Goal: Complete application form

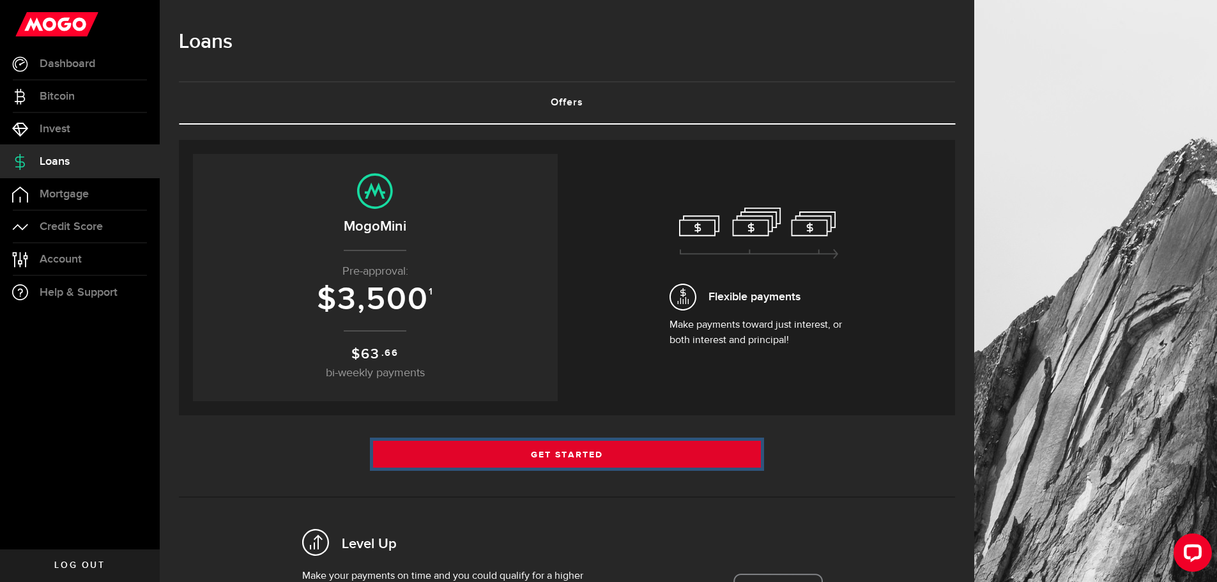
click at [459, 267] on link "Get Started" at bounding box center [567, 454] width 388 height 27
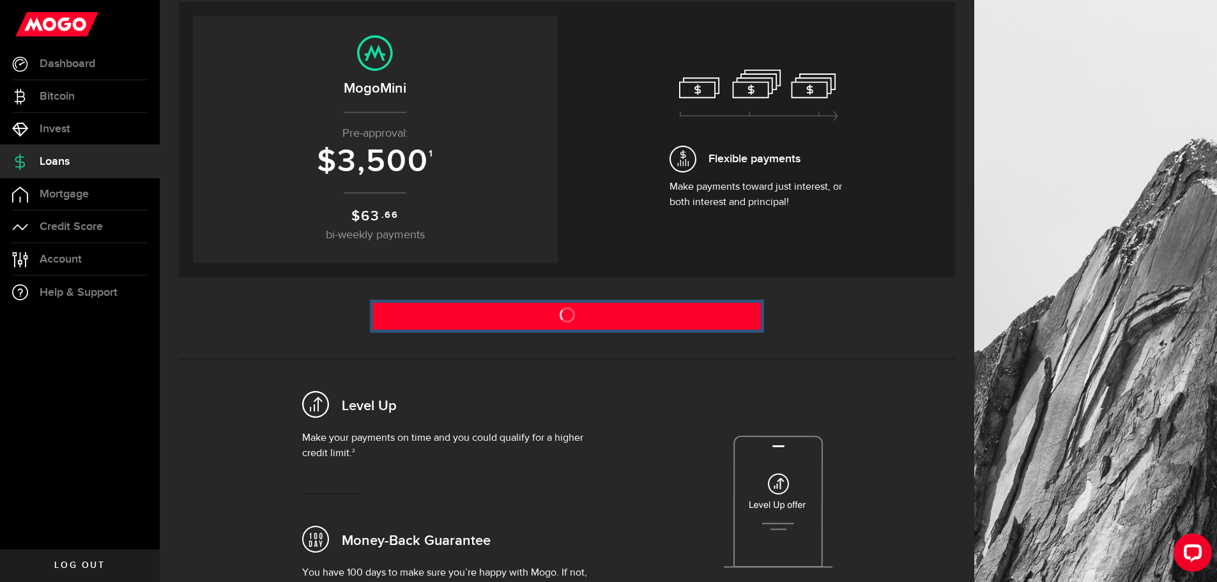
scroll to position [128, 0]
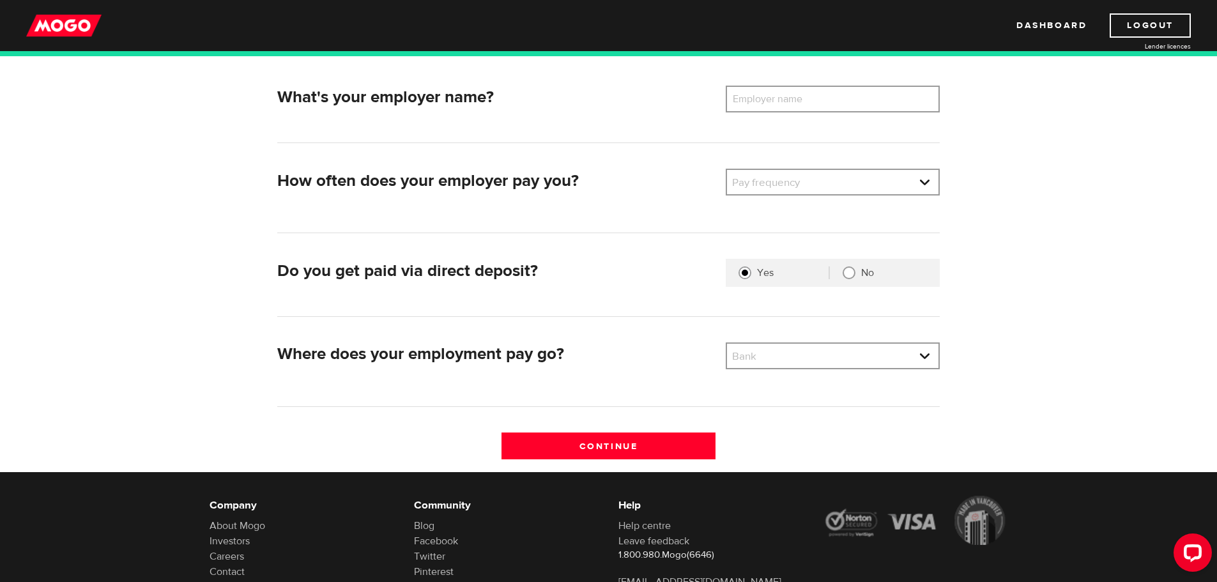
scroll to position [192, 0]
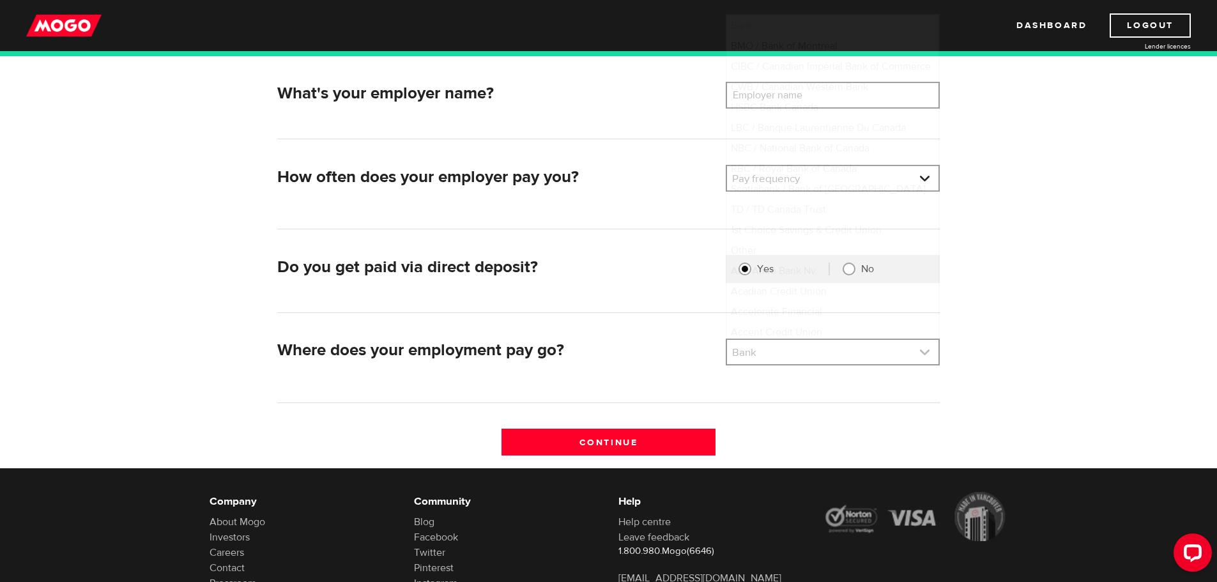
click at [749, 356] on link at bounding box center [832, 352] width 211 height 24
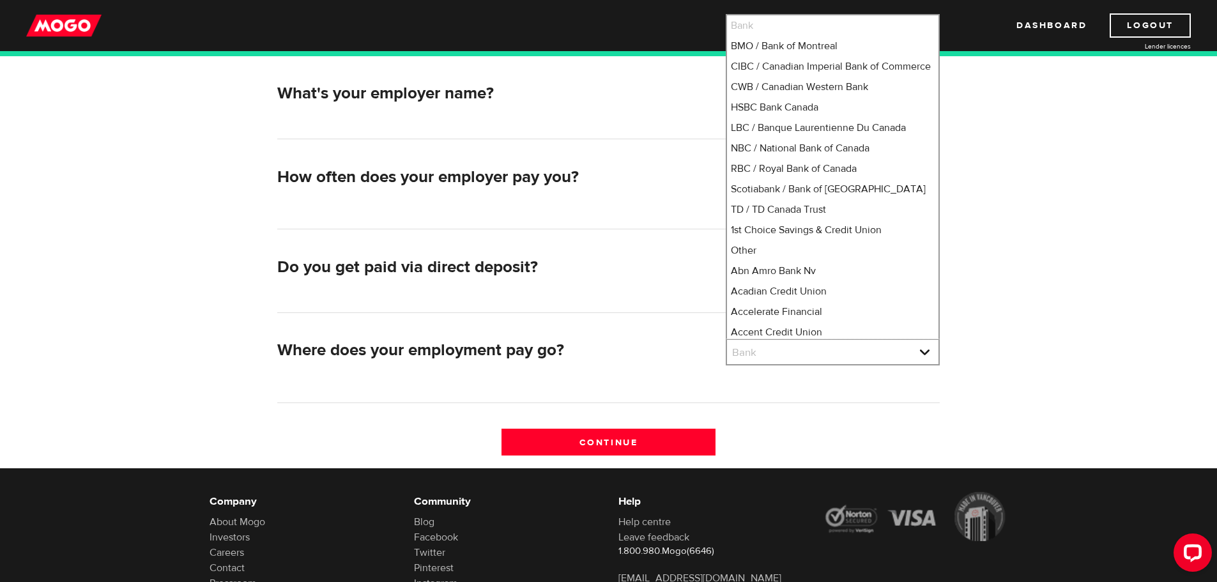
click at [769, 392] on div "Where does your employment pay go? Bank Please select your bank Bank Bank BMO /…" at bounding box center [608, 371] width 662 height 65
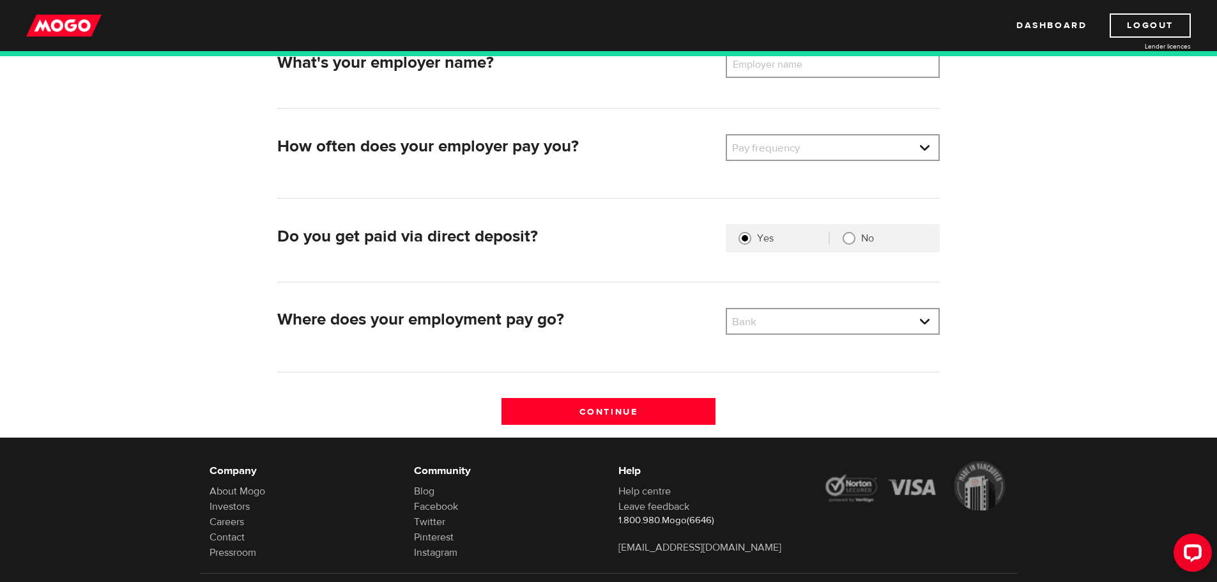
scroll to position [223, 0]
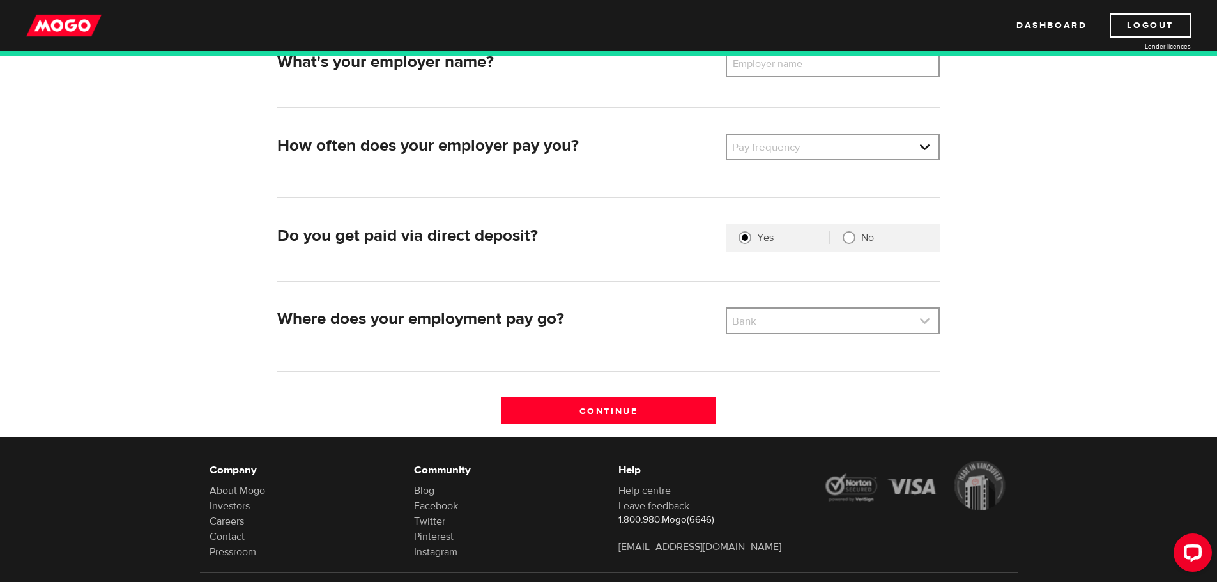
click at [727, 322] on link at bounding box center [832, 321] width 211 height 24
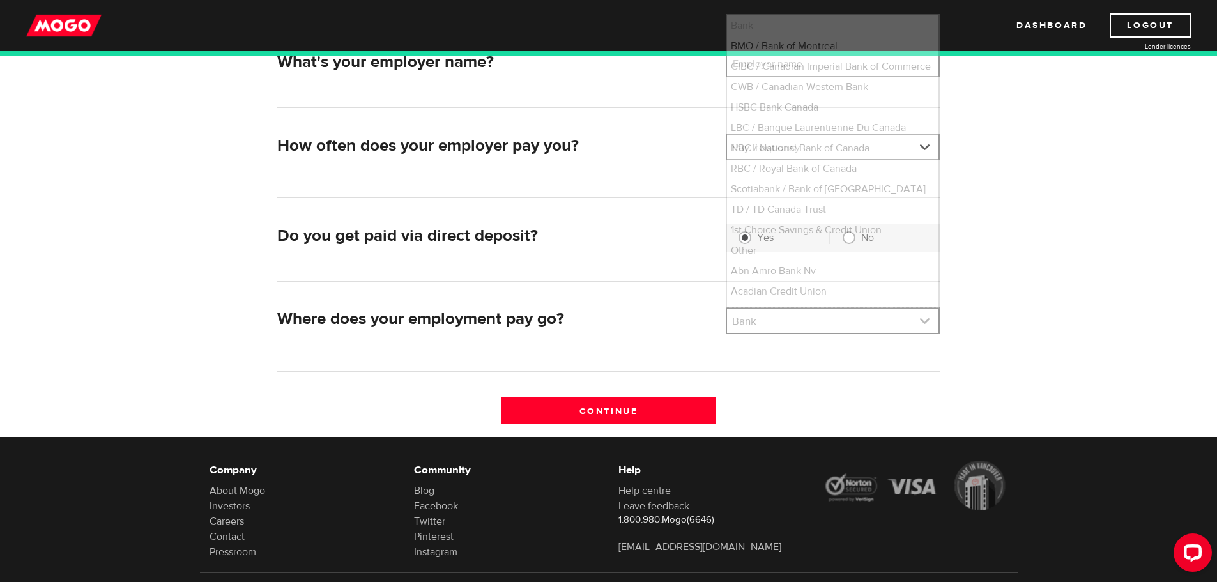
click at [743, 321] on link at bounding box center [832, 321] width 211 height 24
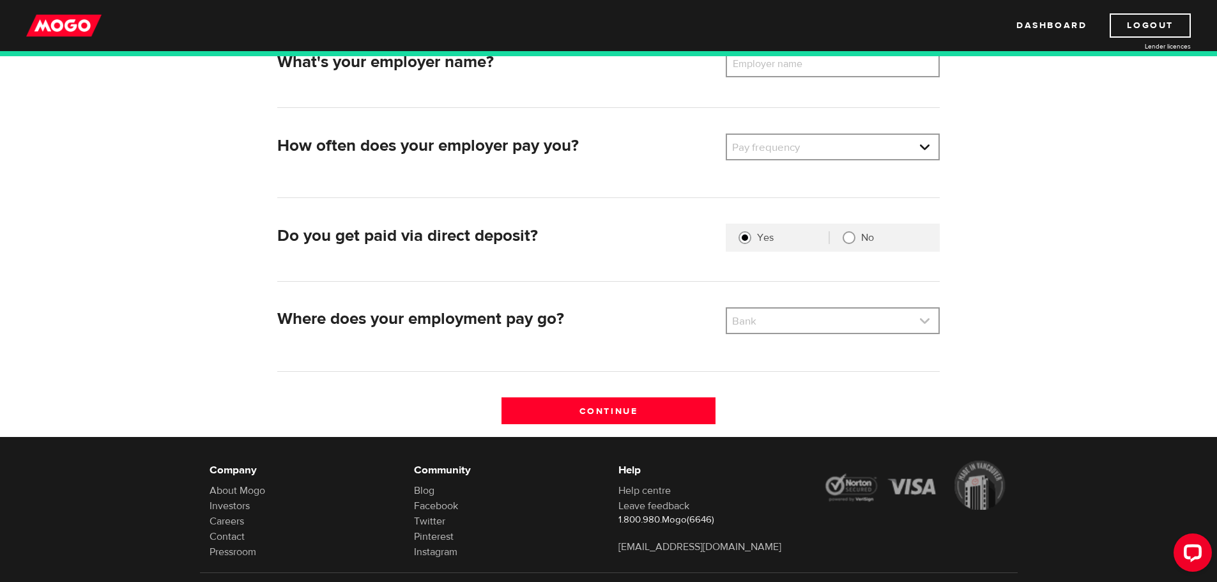
click at [740, 321] on link at bounding box center [832, 321] width 211 height 24
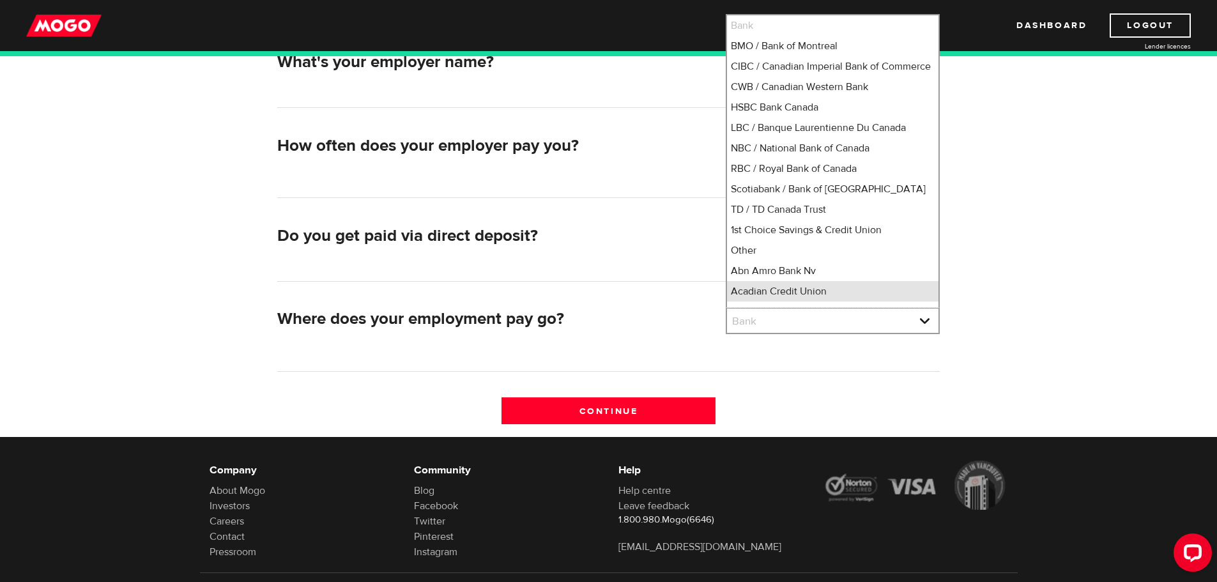
scroll to position [10, 0]
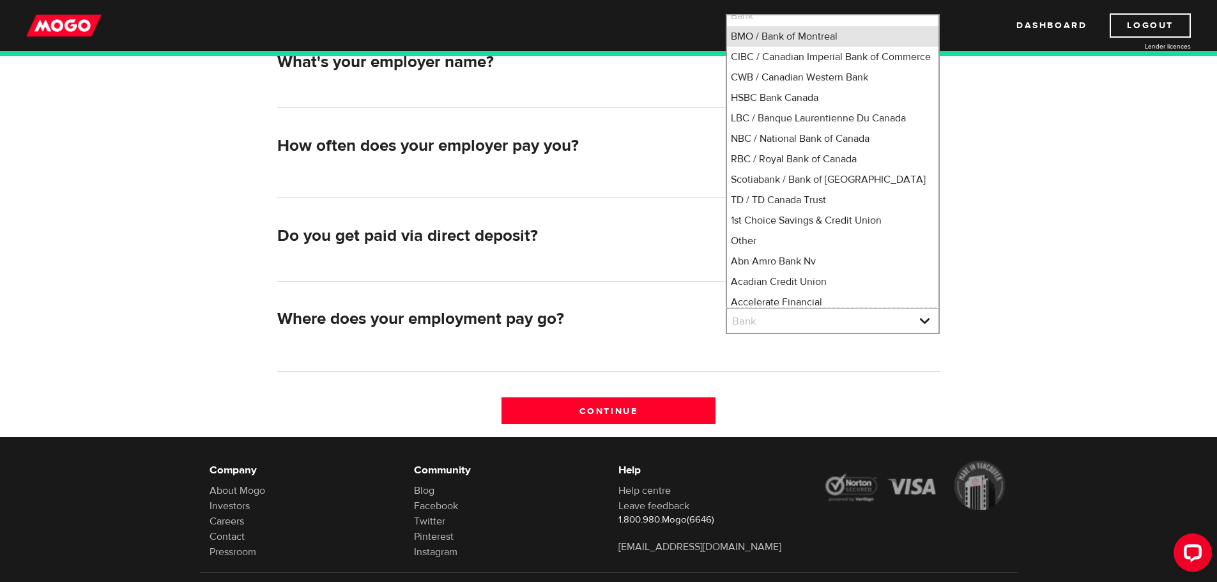
click at [784, 38] on li "BMO / Bank of Montreal" at bounding box center [832, 36] width 211 height 20
select select "1"
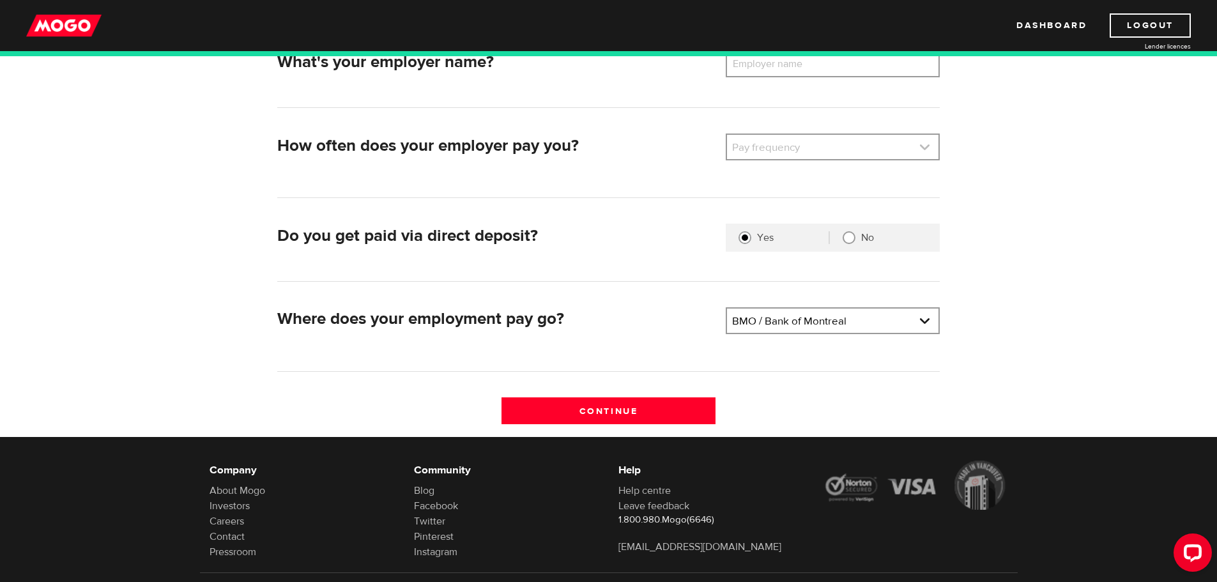
click at [782, 144] on link at bounding box center [832, 147] width 211 height 24
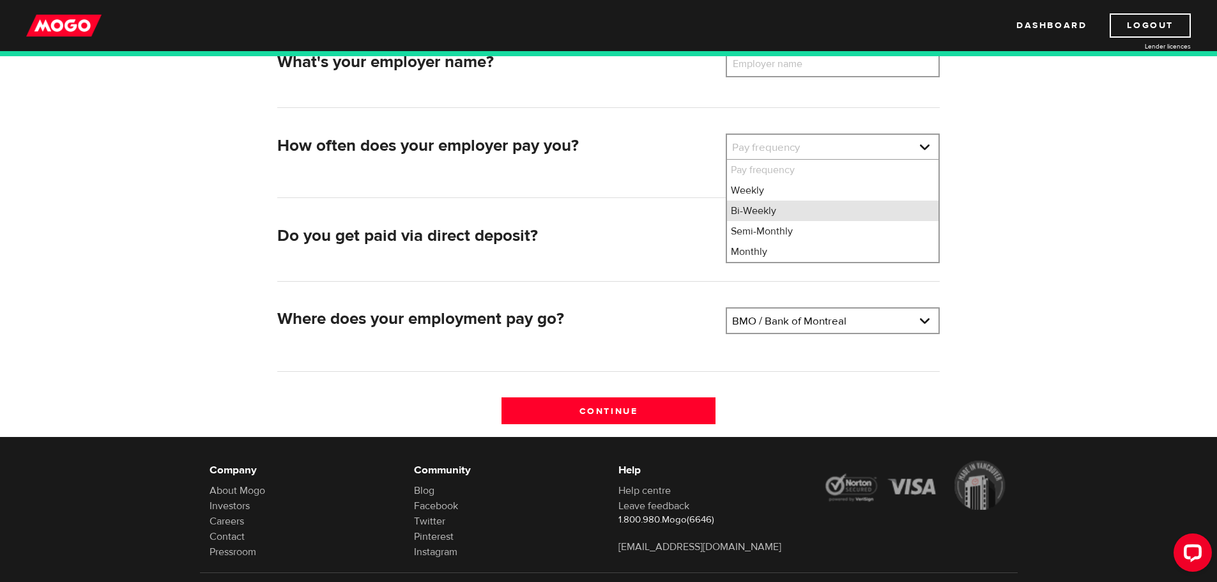
click at [779, 220] on li "Bi-Weekly" at bounding box center [832, 211] width 211 height 20
select select "2"
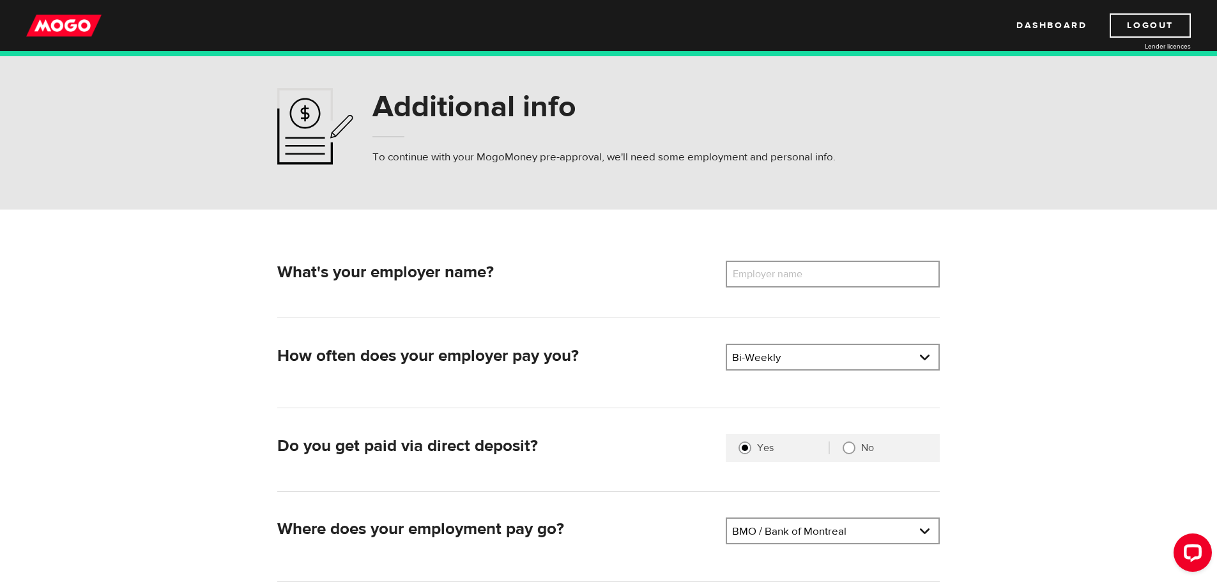
scroll to position [0, 0]
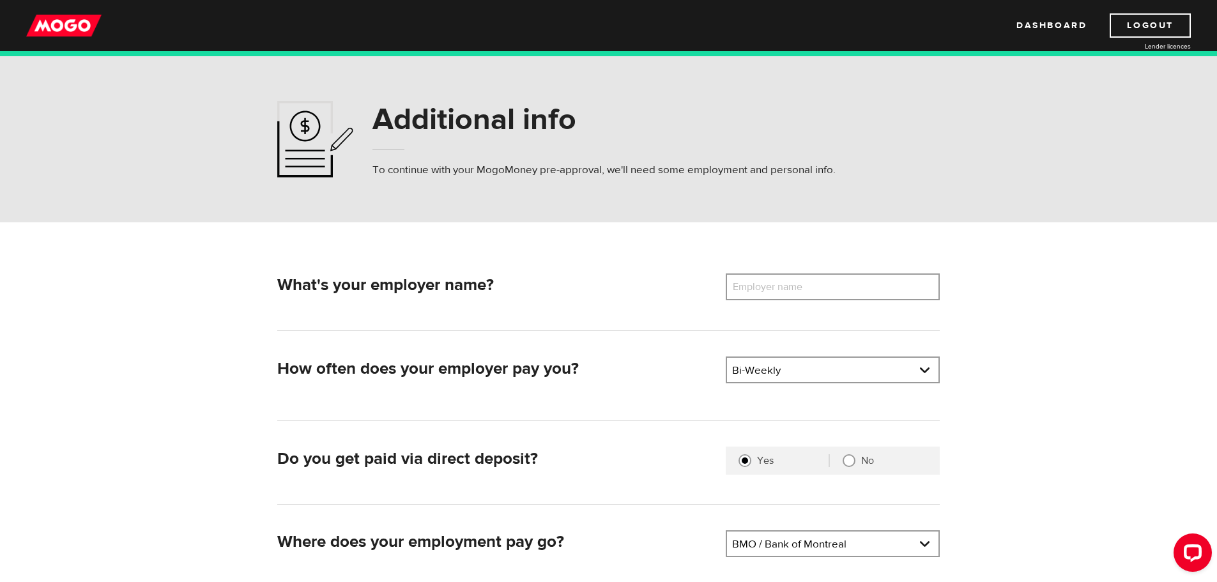
click at [769, 284] on label "Employer name" at bounding box center [777, 286] width 103 height 27
click at [769, 284] on input "Employer name" at bounding box center [833, 286] width 214 height 27
type input ":"
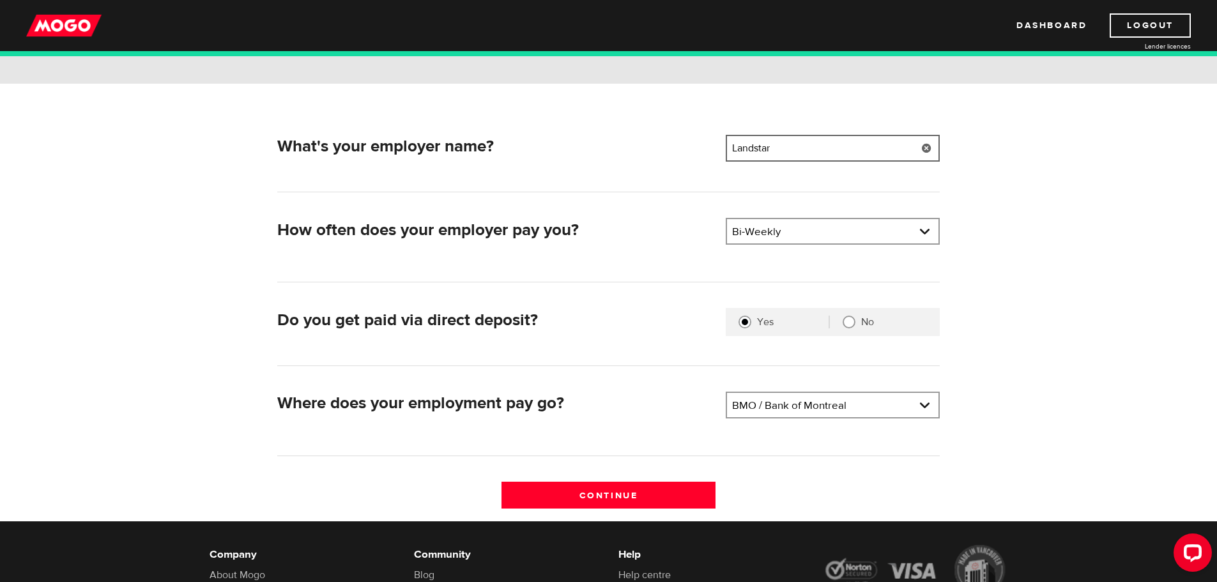
scroll to position [192, 0]
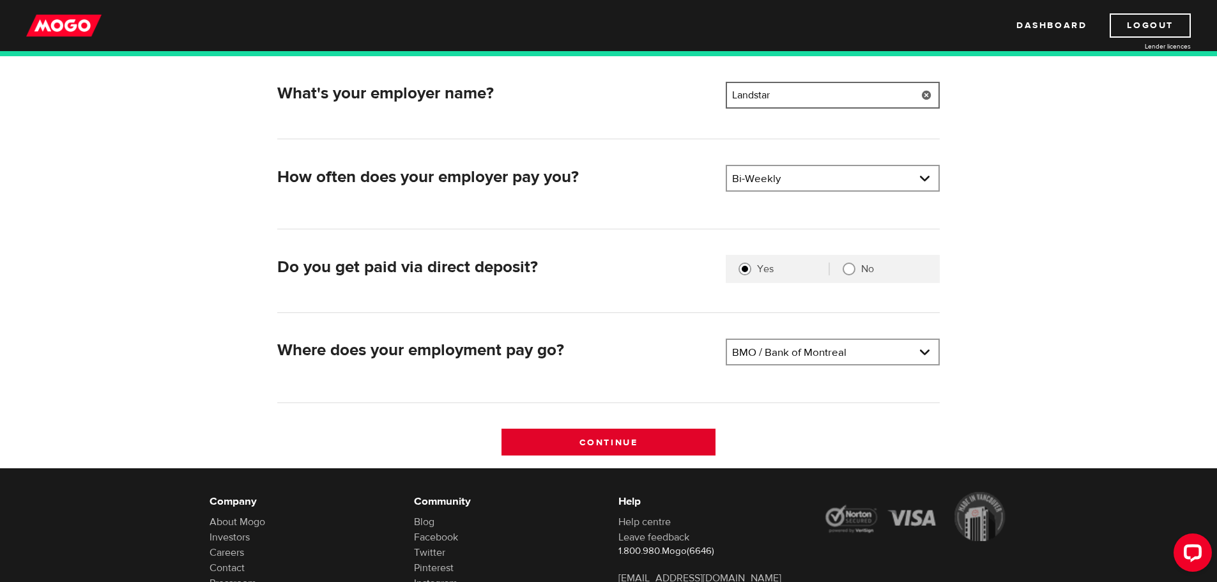
type input "Landstar"
click at [620, 446] on input "Continue" at bounding box center [608, 442] width 214 height 27
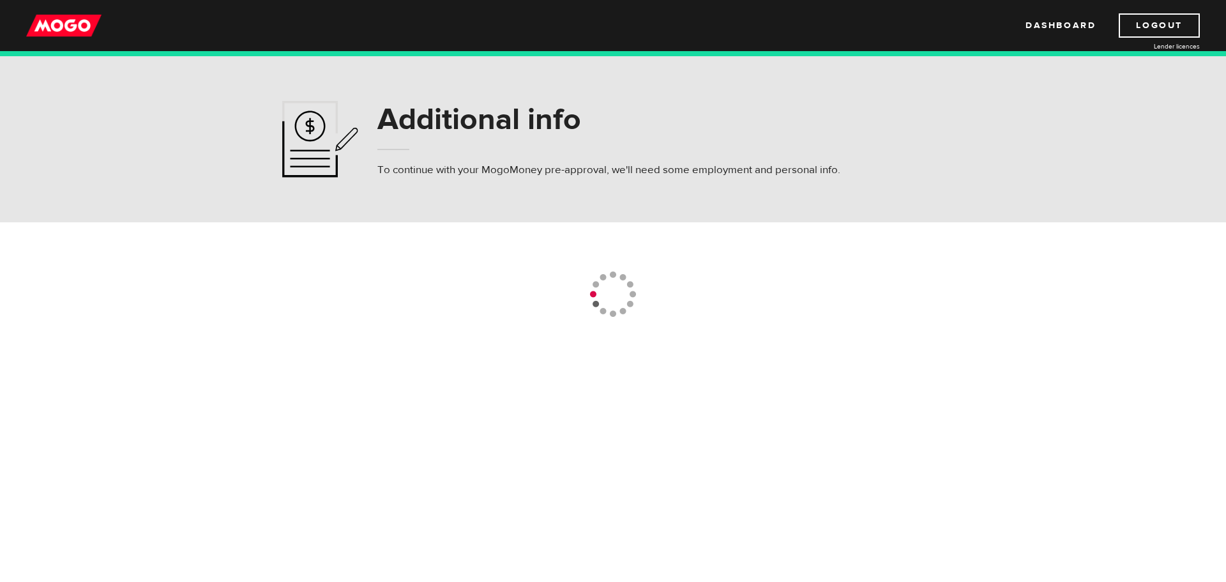
select select "2"
select select "1"
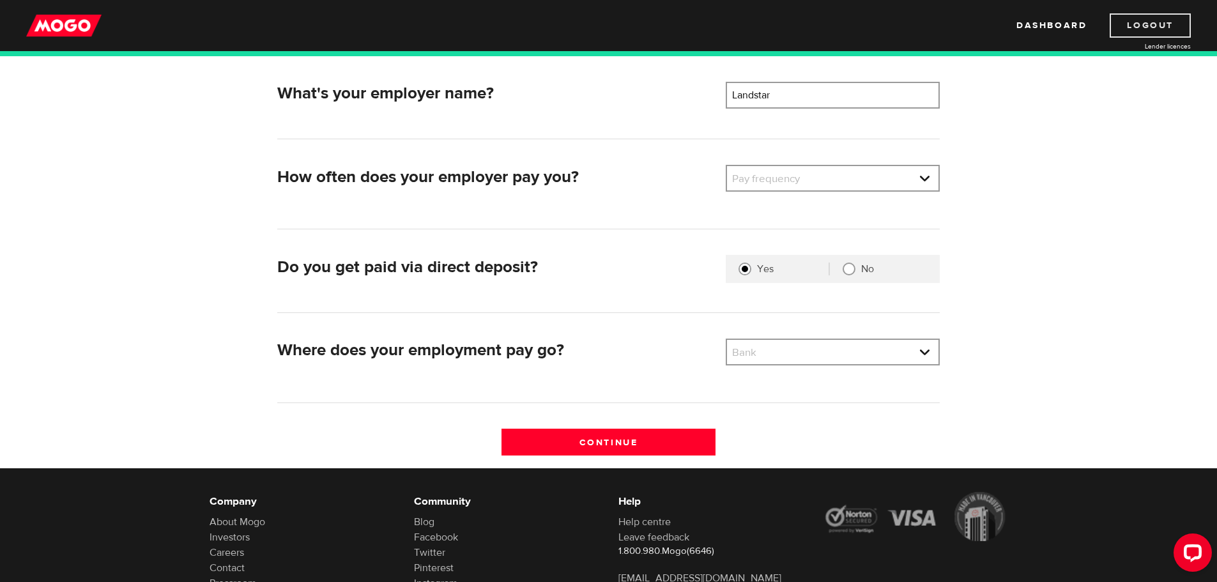
click at [1169, 15] on link "Logout" at bounding box center [1149, 25] width 81 height 24
